Goal: Information Seeking & Learning: Learn about a topic

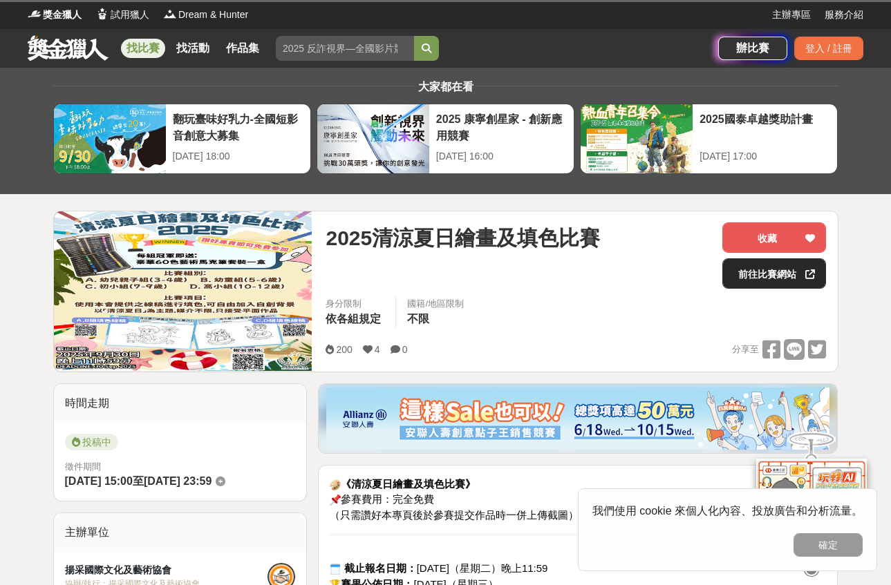
click at [789, 272] on link "前往比賽網站" at bounding box center [774, 274] width 104 height 30
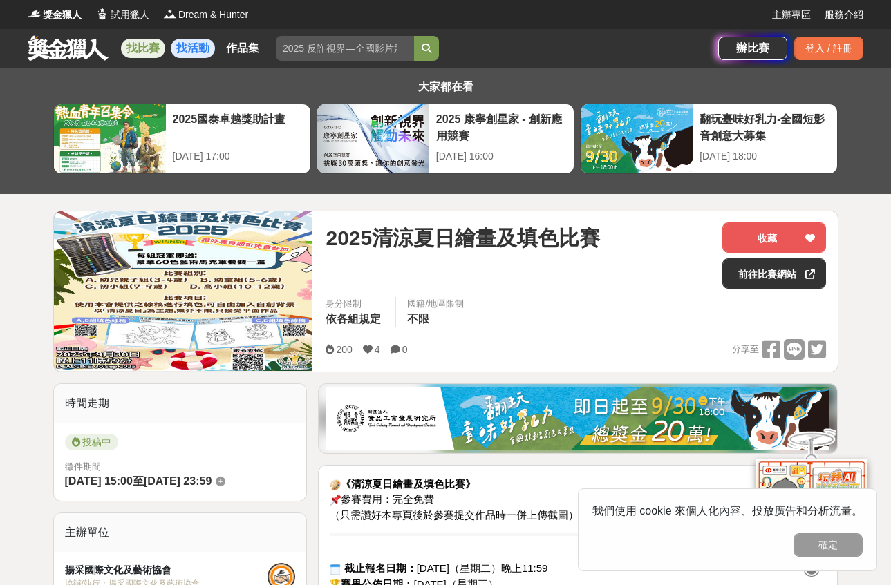
click at [176, 44] on link "找活動" at bounding box center [193, 48] width 44 height 19
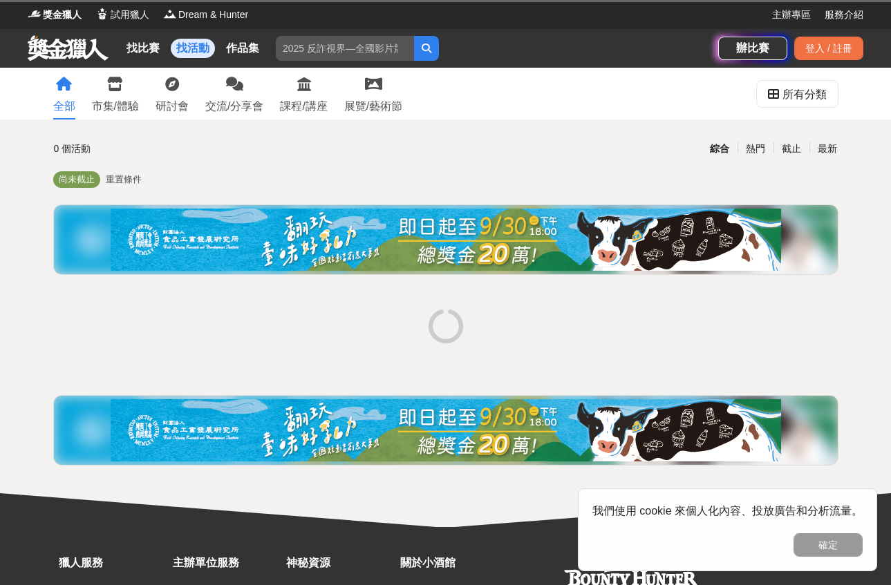
click at [155, 57] on div "找比賽 找活動 作品集" at bounding box center [195, 48] width 149 height 39
click at [150, 48] on link "找比賽" at bounding box center [143, 48] width 44 height 19
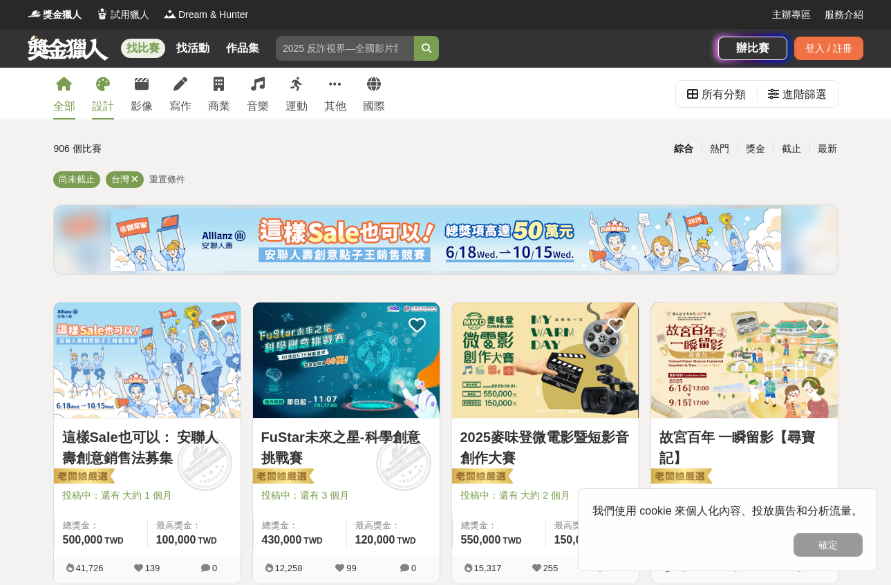
click at [106, 104] on div "設計" at bounding box center [103, 106] width 22 height 17
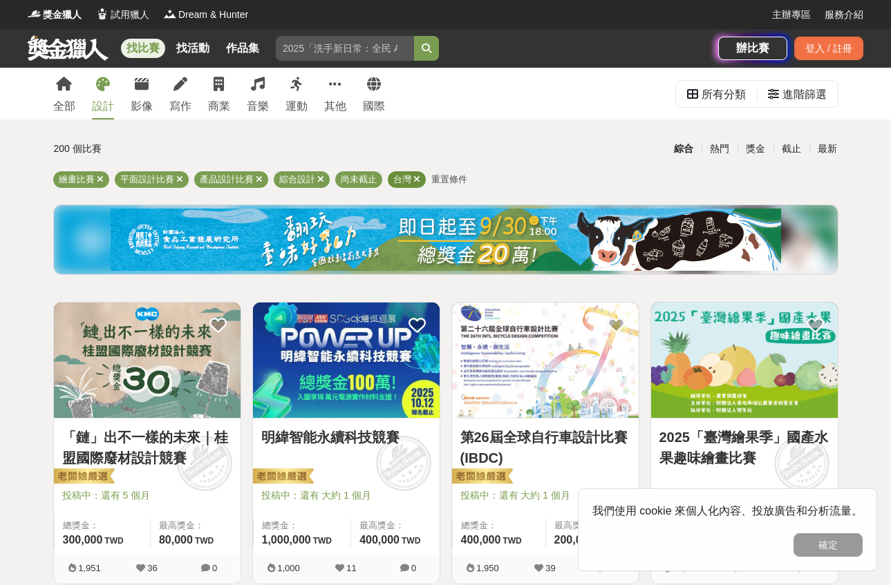
click at [413, 180] on icon at bounding box center [416, 179] width 7 height 9
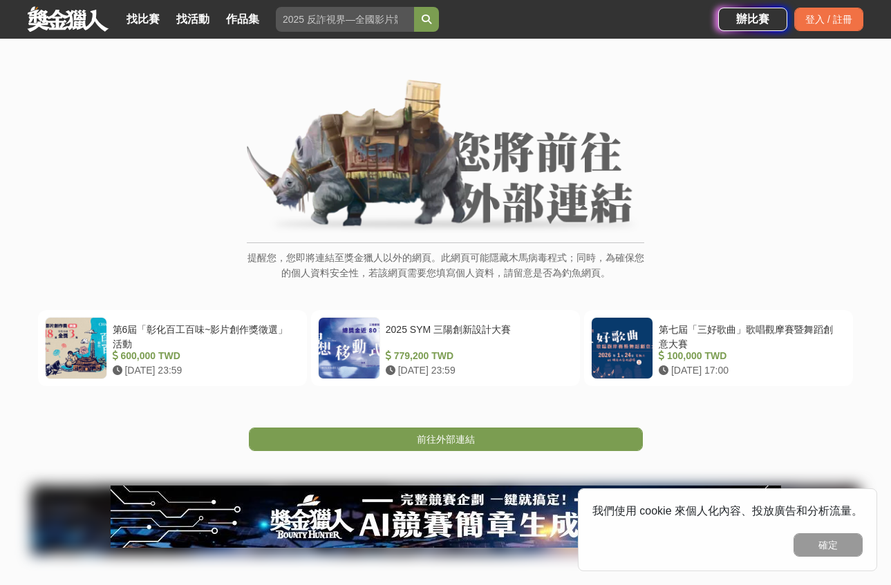
scroll to position [69, 0]
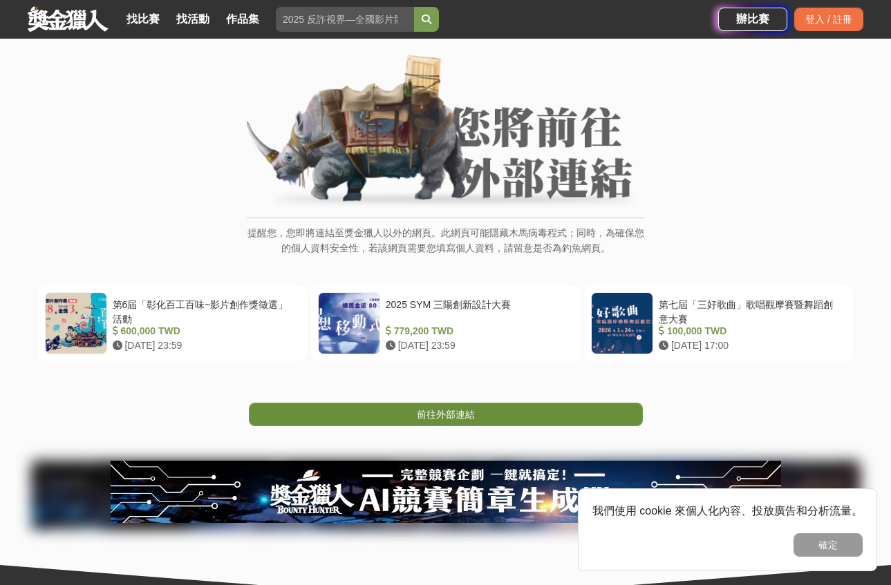
click at [460, 409] on span "前往外部連結" at bounding box center [446, 414] width 58 height 11
